Goal: Task Accomplishment & Management: Use online tool/utility

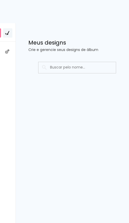
drag, startPoint x: 115, startPoint y: 121, endPoint x: 93, endPoint y: 124, distance: 22.6
click at [93, 124] on div "Prosite Website + Landing pages Proof Sistema de seleção e venda de fotos Desig…" at bounding box center [64, 123] width 129 height 200
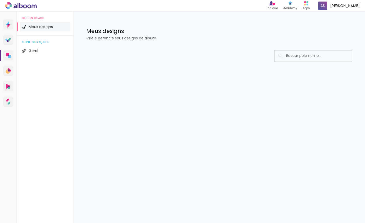
click at [86, 66] on div at bounding box center [219, 71] width 292 height 53
click at [36, 28] on span "Meus designs" at bounding box center [41, 27] width 24 height 4
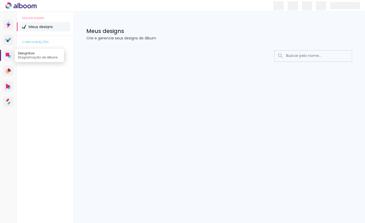
click at [10, 53] on icon at bounding box center [8, 55] width 5 height 5
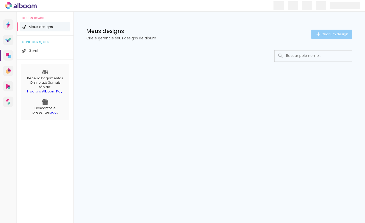
click at [129, 35] on span "Criar um design" at bounding box center [335, 33] width 27 height 3
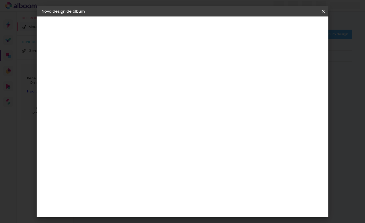
click at [126, 72] on input at bounding box center [126, 69] width 0 height 8
type input "e"
type input "[GEOGRAPHIC_DATA] 2024"
type paper-input "[GEOGRAPHIC_DATA] 2024"
click at [0, 0] on slot "Avançar" at bounding box center [0, 0] width 0 height 0
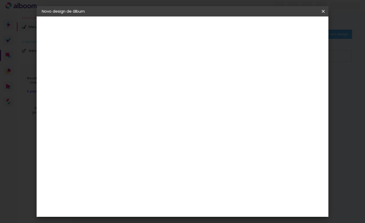
click at [0, 0] on slot "Tamanho Livre" at bounding box center [0, 0] width 0 height 0
click at [129, 100] on input at bounding box center [134, 98] width 42 height 6
click at [129, 109] on div "Sugerir uma encadernadora" at bounding box center [190, 107] width 32 height 8
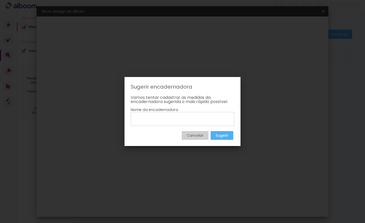
click at [0, 0] on slot "Cancelar" at bounding box center [0, 0] width 0 height 0
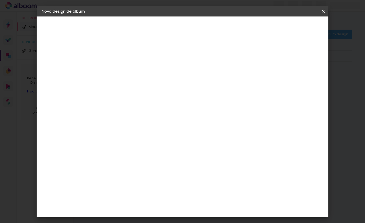
click at [129, 30] on paper-button "Avançar" at bounding box center [195, 27] width 25 height 9
click at [129, 80] on span "30" at bounding box center [171, 81] width 9 height 8
drag, startPoint x: 116, startPoint y: 136, endPoint x: 107, endPoint y: 136, distance: 9.8
click at [107, 136] on input "30" at bounding box center [109, 136] width 13 height 8
type input "20"
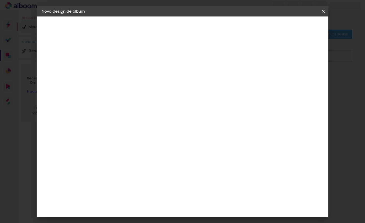
type paper-input "20"
drag, startPoint x: 217, startPoint y: 167, endPoint x: 209, endPoint y: 167, distance: 7.5
click at [129, 167] on input "60" at bounding box center [210, 167] width 13 height 8
drag, startPoint x: 217, startPoint y: 208, endPoint x: 209, endPoint y: 208, distance: 8.0
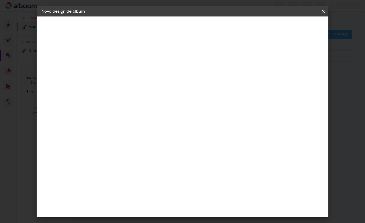
click at [129, 208] on input "30" at bounding box center [210, 208] width 13 height 8
type input "60"
type input "6"
type paper-input "6"
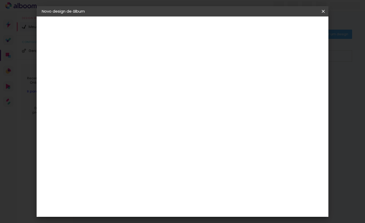
click at [129, 76] on input "6" at bounding box center [297, 78] width 9 height 8
type input "7"
type paper-input "7"
click at [129, 75] on input "7" at bounding box center [296, 78] width 9 height 8
type input "8"
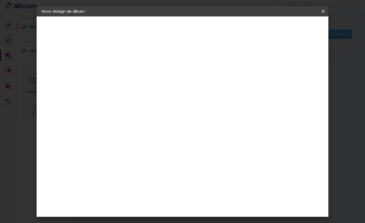
type paper-input "8"
click at [129, 75] on input "8" at bounding box center [295, 78] width 9 height 8
type input "9"
type paper-input "9"
click at [129, 75] on input "9" at bounding box center [295, 78] width 9 height 8
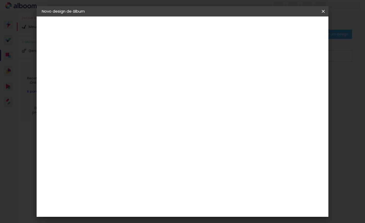
type input "10"
type paper-input "10"
click at [129, 75] on input "10" at bounding box center [295, 78] width 9 height 8
type input "11"
type paper-input "11"
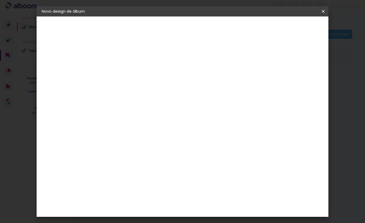
click at [129, 75] on input "11" at bounding box center [294, 78] width 9 height 8
type input "10"
type paper-input "10"
click at [129, 80] on input "10" at bounding box center [294, 78] width 9 height 8
type input "9"
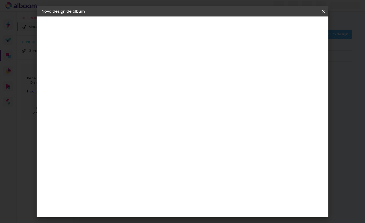
type paper-input "9"
click at [129, 80] on input "9" at bounding box center [294, 78] width 9 height 8
type input "8"
type paper-input "8"
click at [129, 80] on input "8" at bounding box center [295, 78] width 9 height 8
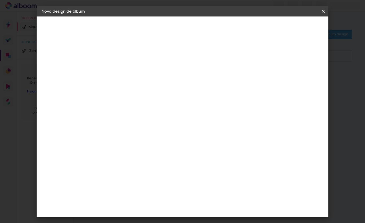
type input "7"
type paper-input "7"
click at [129, 80] on input "7" at bounding box center [295, 78] width 9 height 8
type input "6"
type paper-input "6"
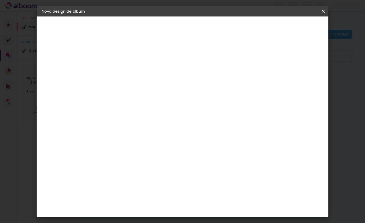
click at [129, 80] on input "6" at bounding box center [296, 78] width 9 height 8
type input "5"
type paper-input "5"
click at [129, 80] on input "5" at bounding box center [297, 78] width 9 height 8
type input "4"
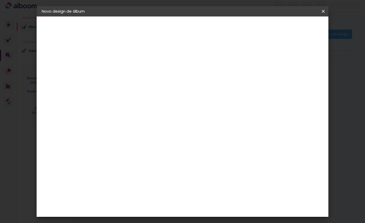
type paper-input "4"
click at [129, 80] on input "4" at bounding box center [297, 78] width 9 height 8
type input "3"
type paper-input "3"
click at [129, 80] on input "3" at bounding box center [297, 78] width 9 height 8
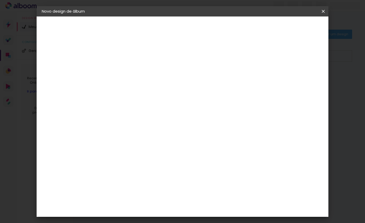
type input "2"
type paper-input "2"
click at [129, 80] on input "2" at bounding box center [298, 78] width 9 height 8
type input "1"
type paper-input "1"
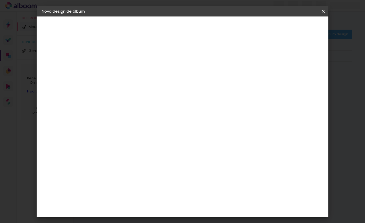
click at [129, 80] on input "1" at bounding box center [299, 78] width 9 height 8
type input "0"
click at [129, 80] on input "0" at bounding box center [299, 78] width 9 height 8
type input "1"
type paper-input "1"
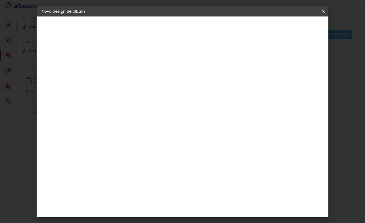
click at [129, 76] on input "1" at bounding box center [300, 78] width 9 height 8
type input "2"
type paper-input "2"
click at [129, 76] on input "2" at bounding box center [299, 78] width 9 height 8
click at [129, 29] on span "Iniciar design" at bounding box center [279, 28] width 23 height 4
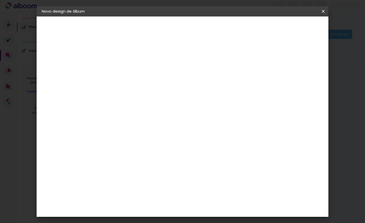
click at [129, 24] on paper-button "Iniciar design" at bounding box center [280, 27] width 34 height 9
click at [129, 28] on span "Iniciar design" at bounding box center [279, 28] width 23 height 4
type input "3"
type paper-input "3"
click at [129, 76] on input "3" at bounding box center [299, 78] width 9 height 8
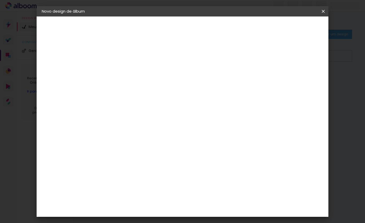
type input "4"
type paper-input "4"
click at [129, 76] on input "4" at bounding box center [298, 78] width 9 height 8
type input "5"
type paper-input "5"
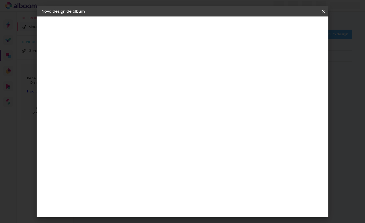
click at [129, 76] on input "5" at bounding box center [297, 78] width 9 height 8
click at [129, 28] on span "Iniciar design" at bounding box center [279, 28] width 23 height 4
click at [67, 54] on div "2. Especificações" at bounding box center [70, 53] width 56 height 6
click at [62, 63] on div "Tamanho livre" at bounding box center [62, 63] width 18 height 7
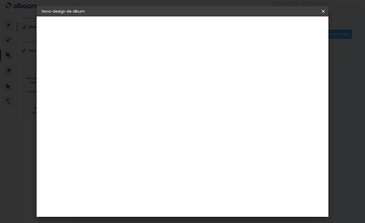
click at [129, 69] on div "Amplicolor" at bounding box center [133, 69] width 22 height 4
click at [0, 0] on slot "Avançar" at bounding box center [0, 0] width 0 height 0
click at [129, 103] on span "20 × 30" at bounding box center [149, 108] width 24 height 11
click at [0, 0] on slot "Avançar" at bounding box center [0, 0] width 0 height 0
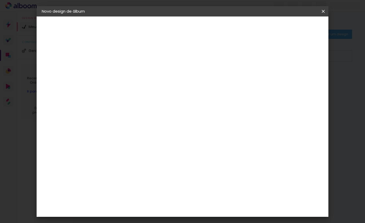
click at [129, 56] on div at bounding box center [259, 55] width 5 height 5
type paper-checkbox "on"
click at [129, 27] on span "Iniciar design" at bounding box center [279, 28] width 23 height 4
click at [129, 104] on div at bounding box center [168, 106] width 30 height 20
click at [58, 91] on div "3. Revisão" at bounding box center [70, 90] width 56 height 6
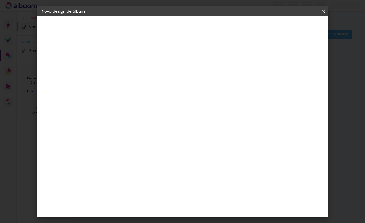
click at [129, 26] on span "Iniciar design" at bounding box center [279, 28] width 23 height 4
click at [0, 0] on iron-icon at bounding box center [0, 0] width 0 height 0
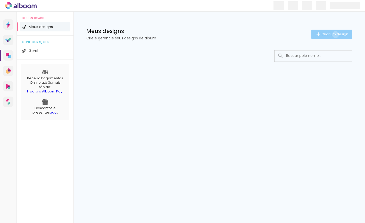
click at [129, 35] on span "Criar um design" at bounding box center [335, 33] width 27 height 3
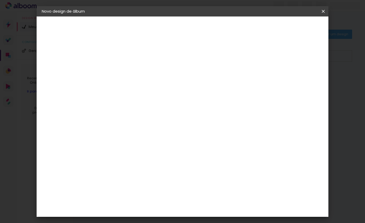
click at [126, 70] on input at bounding box center [126, 69] width 0 height 8
type input "00"
type paper-input "00"
click at [129, 24] on paper-button "Avançar" at bounding box center [166, 27] width 25 height 9
click at [129, 80] on paper-item "Tamanho Livre" at bounding box center [186, 78] width 46 height 11
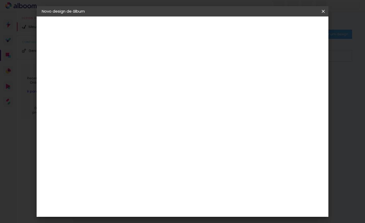
click at [0, 0] on slot "Avançar" at bounding box center [0, 0] width 0 height 0
drag, startPoint x: 116, startPoint y: 123, endPoint x: 103, endPoint y: 123, distance: 13.4
click at [103, 17] on quentale-album-spec "Iniciar design Iniciar design" at bounding box center [183, 17] width 292 height 0
type input "20,320"
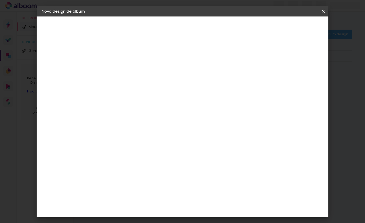
type paper-input "20,320"
drag, startPoint x: 89, startPoint y: 122, endPoint x: 84, endPoint y: 122, distance: 4.4
click at [84, 17] on quentale-album-spec "Iniciar design Iniciar design" at bounding box center [183, 17] width 292 height 0
click at [129, 58] on div "30.5 cm cm cm mm A maioria das encadernadoras sugere 5mm de sangria." at bounding box center [204, 37] width 200 height 41
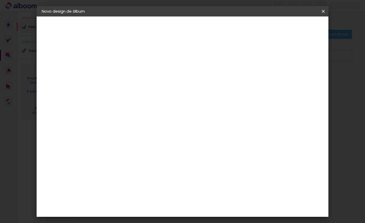
click at [129, 166] on input "61" at bounding box center [210, 167] width 13 height 8
type input "60"
type paper-input "60"
click at [115, 128] on input "20,320" at bounding box center [109, 128] width 13 height 8
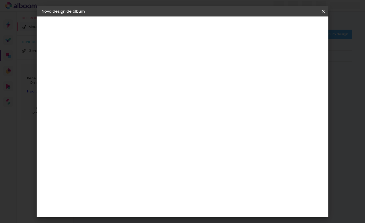
click at [115, 127] on input "20,320" at bounding box center [109, 128] width 13 height 8
click at [116, 122] on input "20,0" at bounding box center [109, 123] width 13 height 8
type input "20"
type paper-input "20"
click at [129, 29] on span "Iniciar design" at bounding box center [279, 28] width 23 height 4
